Goal: Transaction & Acquisition: Purchase product/service

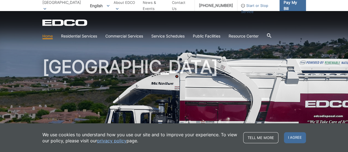
click at [286, 5] on span "Pay My Bill" at bounding box center [292, 5] width 18 height 12
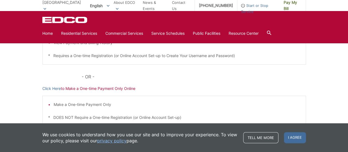
scroll to position [165, 0]
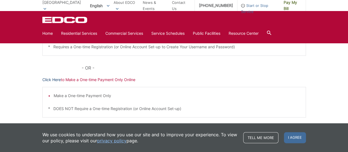
click at [47, 80] on link "Click Here" at bounding box center [51, 79] width 18 height 6
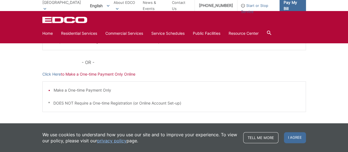
scroll to position [84, 0]
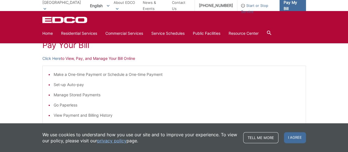
click at [287, 4] on span "Pay My Bill" at bounding box center [292, 5] width 18 height 12
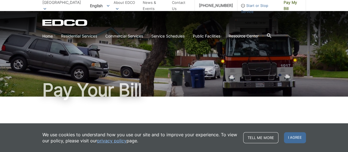
scroll to position [27, 0]
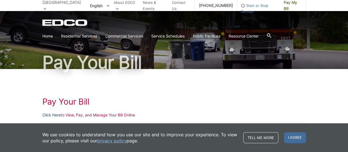
click at [53, 115] on link "Click Here" at bounding box center [51, 115] width 18 height 6
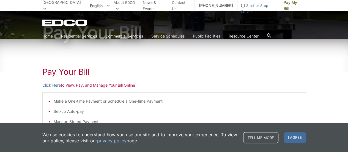
scroll to position [55, 0]
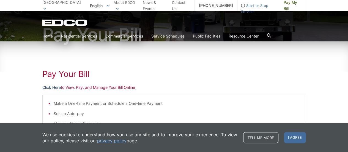
click at [50, 87] on link "Click Here" at bounding box center [51, 87] width 18 height 6
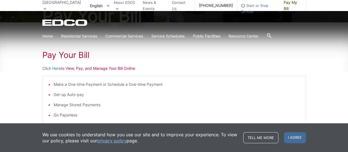
scroll to position [82, 0]
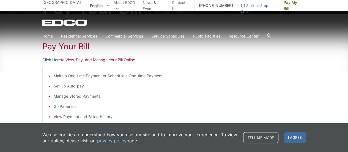
click at [51, 59] on link "Click Here" at bounding box center [51, 60] width 18 height 6
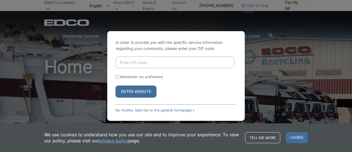
click at [164, 64] on input "Enter ZIP Code" at bounding box center [174, 62] width 119 height 12
type input "90275"
click at [134, 92] on button "Enter Website" at bounding box center [135, 91] width 41 height 12
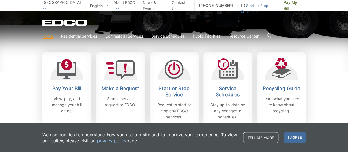
scroll to position [265, 0]
